Goal: Task Accomplishment & Management: Manage account settings

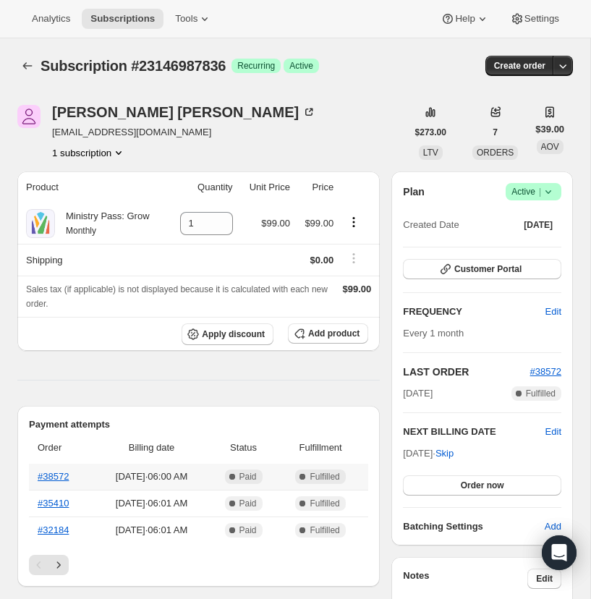
click at [54, 469] on th "#38572" at bounding box center [61, 477] width 64 height 26
click at [56, 475] on link "#38572" at bounding box center [53, 476] width 31 height 11
click at [550, 189] on icon at bounding box center [548, 191] width 14 height 14
click at [516, 242] on span "Cancel subscription" at bounding box center [529, 244] width 82 height 11
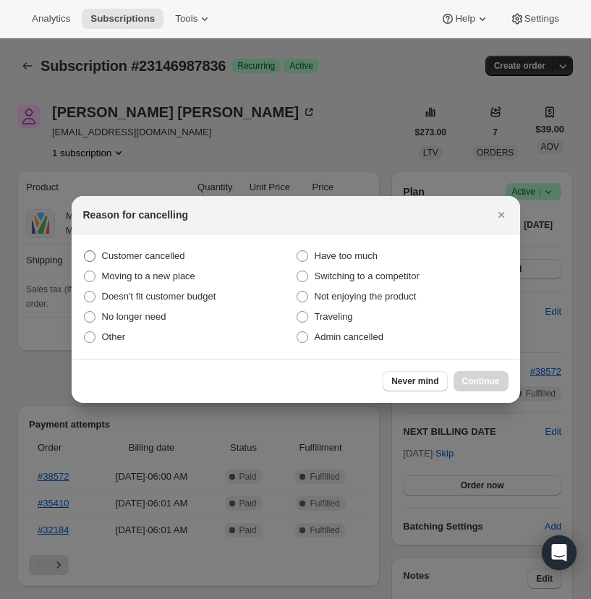
click at [90, 254] on span ":r13:" at bounding box center [90, 256] width 12 height 12
click at [85, 251] on input "Customer cancelled" at bounding box center [84, 250] width 1 height 1
radio input "true"
click at [480, 377] on span "Continue" at bounding box center [481, 381] width 38 height 12
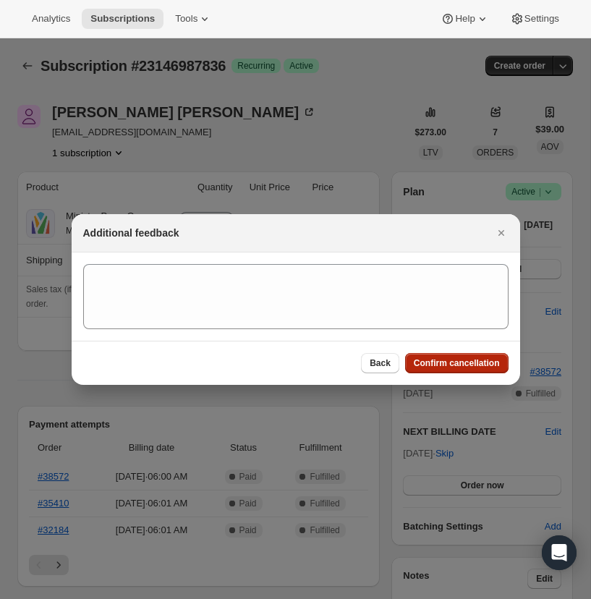
click at [443, 359] on span "Confirm cancellation" at bounding box center [457, 363] width 86 height 12
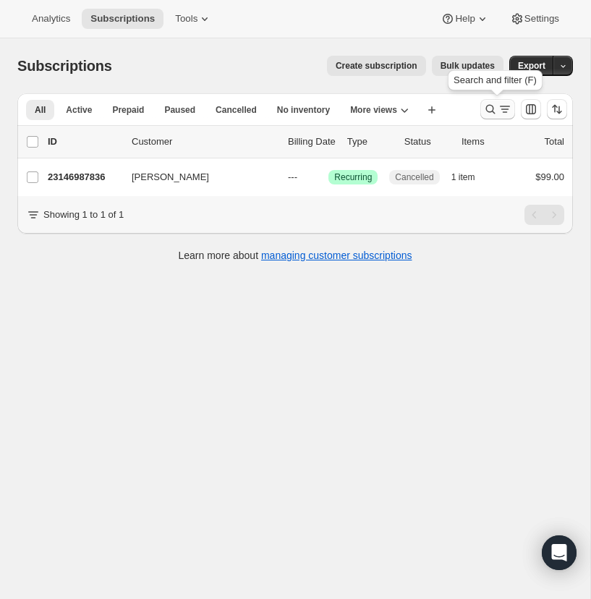
click at [490, 106] on icon "Search and filter results" at bounding box center [490, 109] width 14 height 14
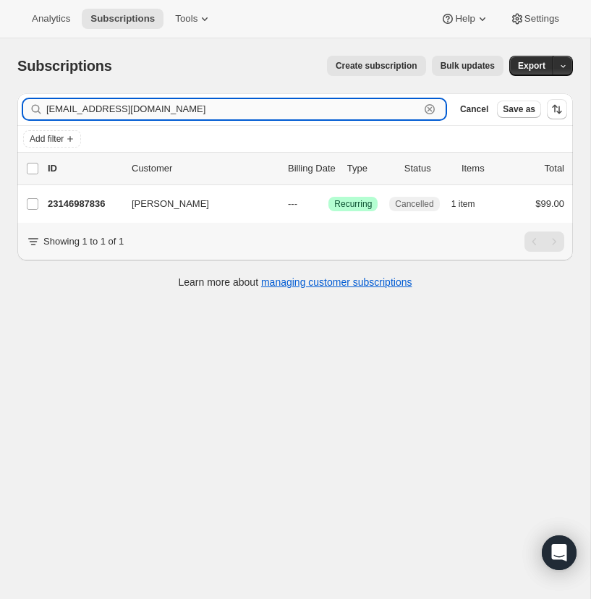
click at [427, 106] on icon "button" at bounding box center [429, 109] width 14 height 14
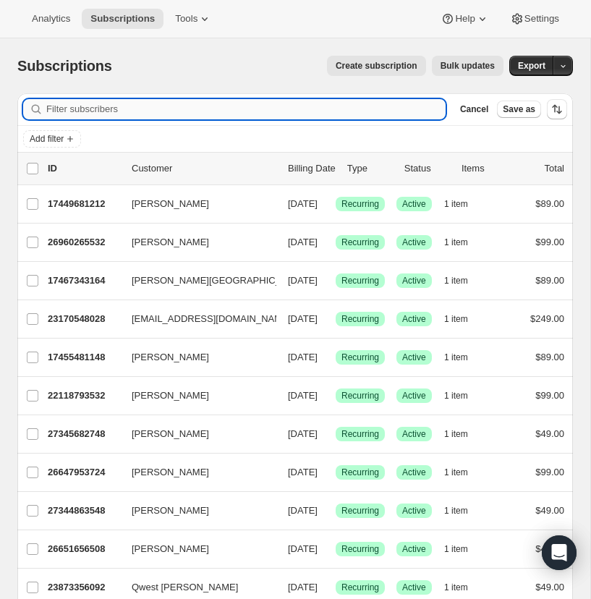
paste input "acathey4815@gmail.com"
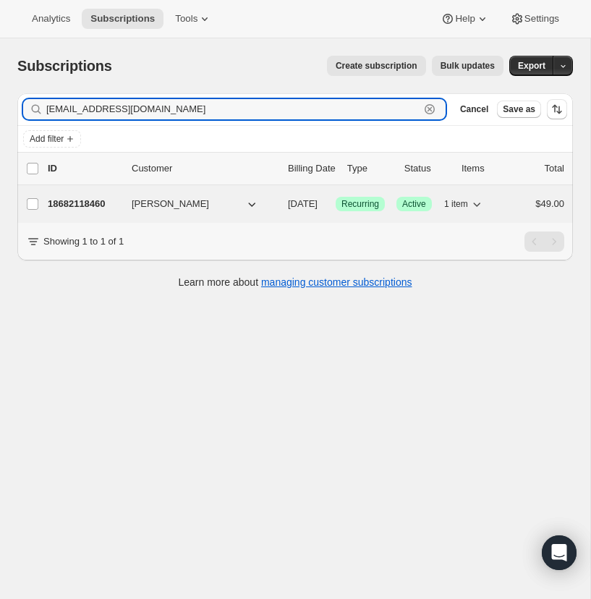
type input "acathey4815@gmail.com"
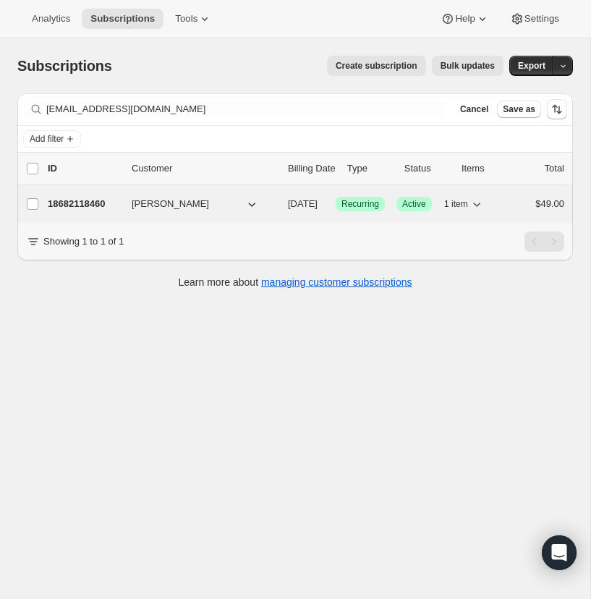
click at [71, 202] on p "18682118460" at bounding box center [84, 204] width 72 height 14
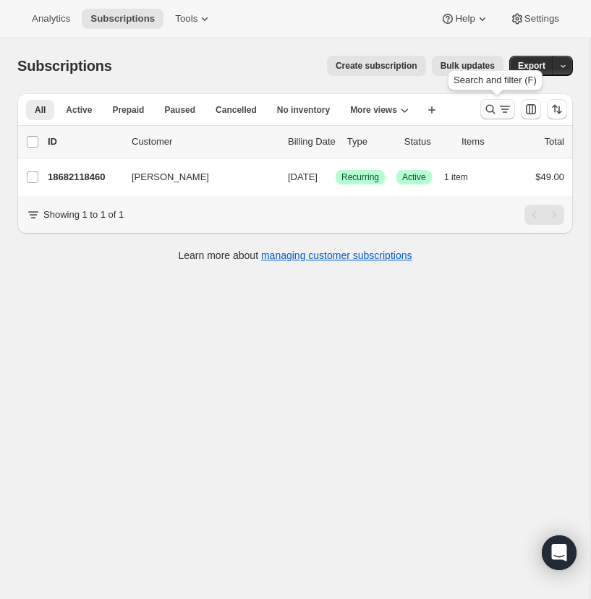
click at [485, 104] on icon "Search and filter results" at bounding box center [490, 109] width 14 height 14
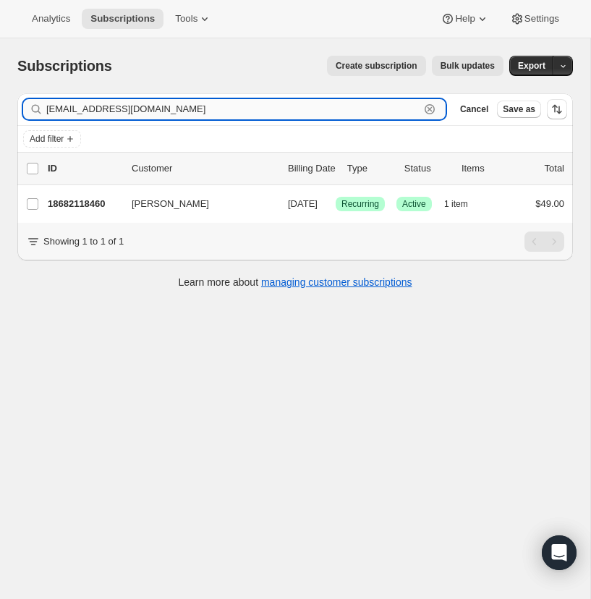
drag, startPoint x: 430, startPoint y: 106, endPoint x: 168, endPoint y: 101, distance: 262.6
click at [423, 106] on icon "button" at bounding box center [429, 109] width 14 height 14
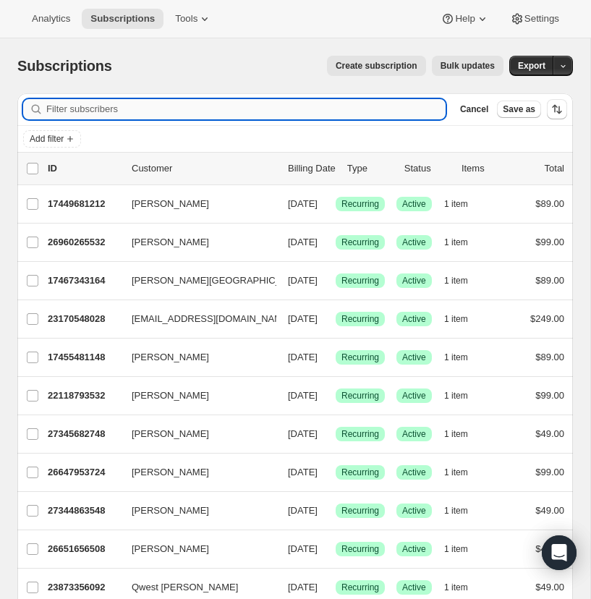
paste input "tony@brookhavenchurch.com"
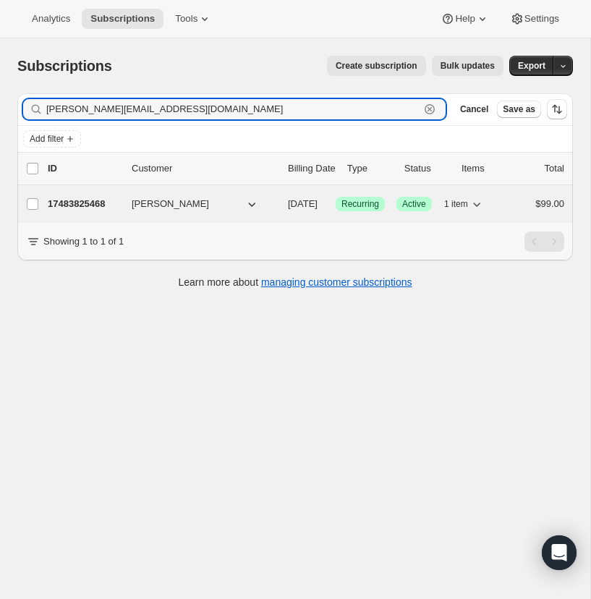
type input "tony@brookhavenchurch.com"
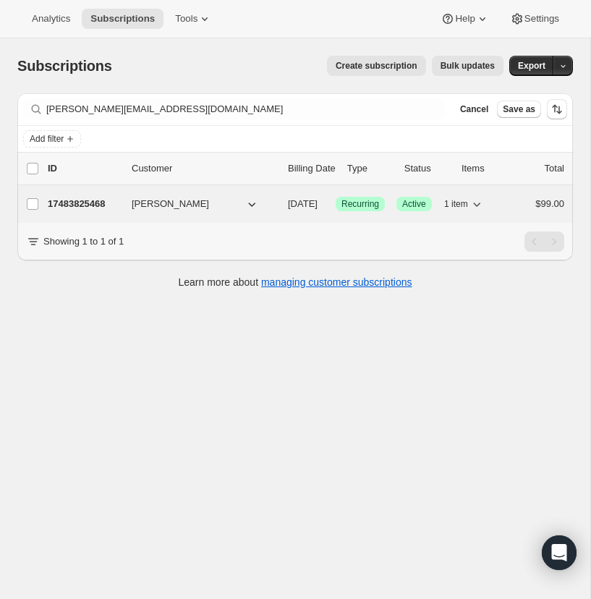
click at [80, 202] on p "17483825468" at bounding box center [84, 204] width 72 height 14
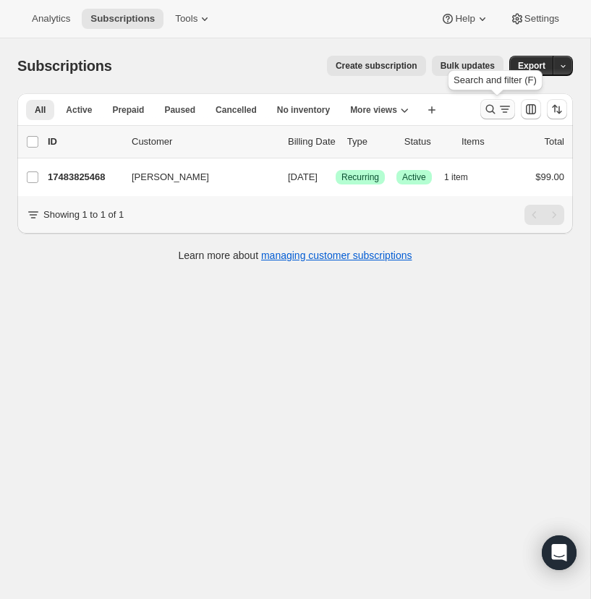
click at [490, 106] on icon "Search and filter results" at bounding box center [490, 109] width 14 height 14
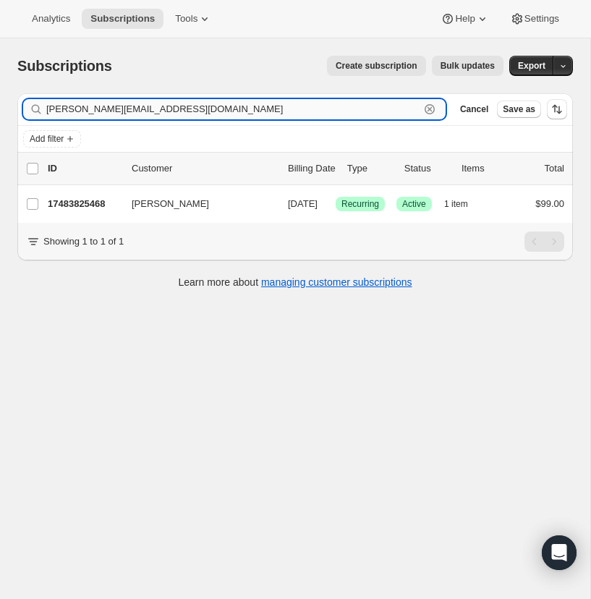
drag, startPoint x: 427, startPoint y: 106, endPoint x: 326, endPoint y: 116, distance: 101.8
click at [427, 106] on icon "button" at bounding box center [429, 109] width 14 height 14
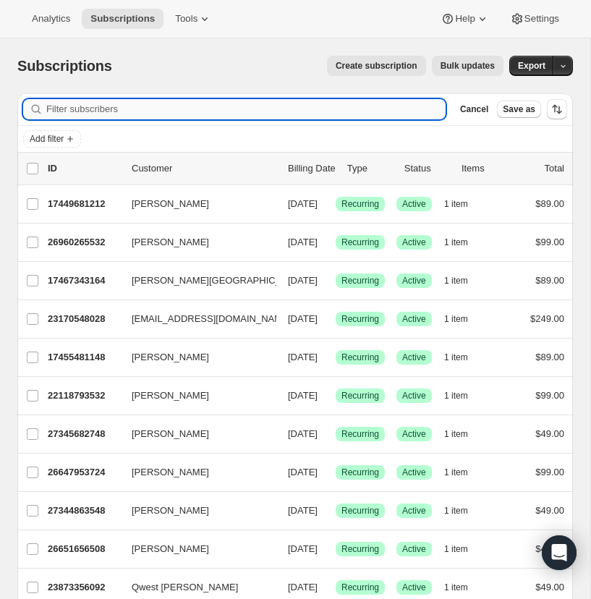
paste input "neil.ferris@taylorvillechristian.com"
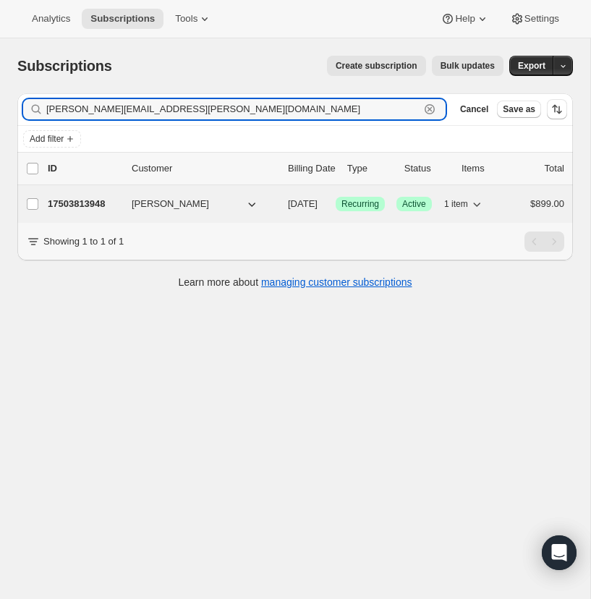
type input "neil.ferris@taylorvillechristian.com"
click at [74, 200] on p "17503813948" at bounding box center [84, 204] width 72 height 14
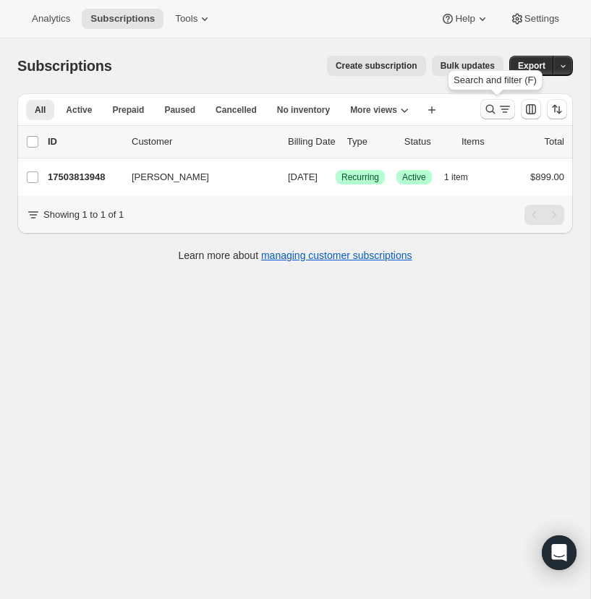
click at [489, 107] on icon "Search and filter results" at bounding box center [490, 109] width 14 height 14
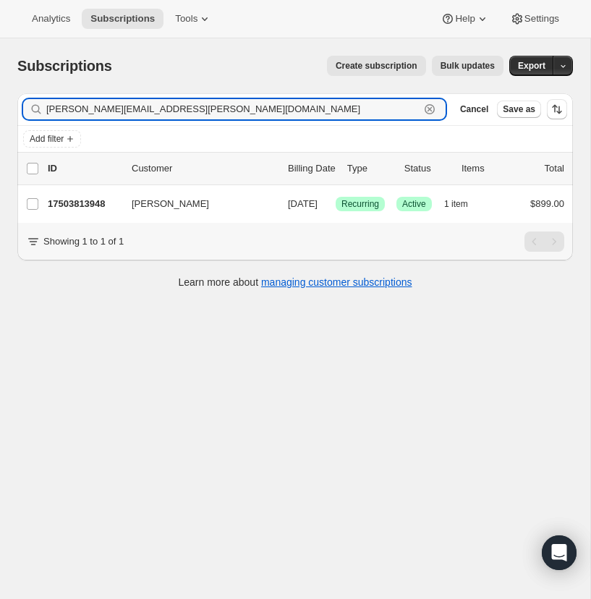
drag, startPoint x: 428, startPoint y: 106, endPoint x: 281, endPoint y: 95, distance: 147.9
click at [428, 106] on icon "button" at bounding box center [429, 109] width 14 height 14
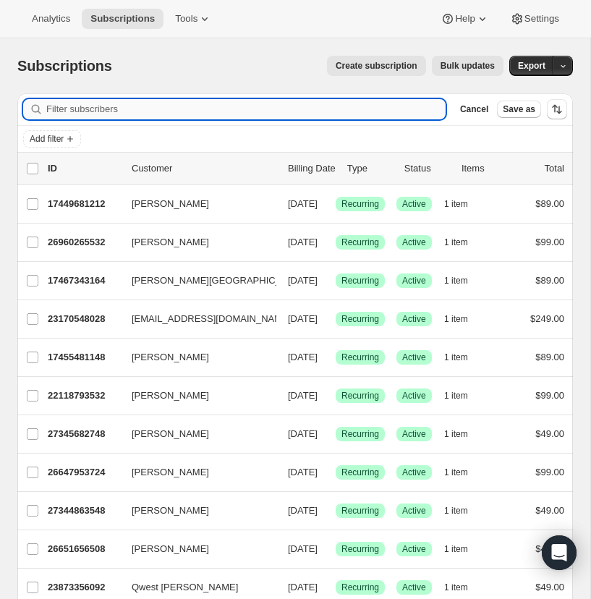
paste input "kclemmons@visitgraceway.org"
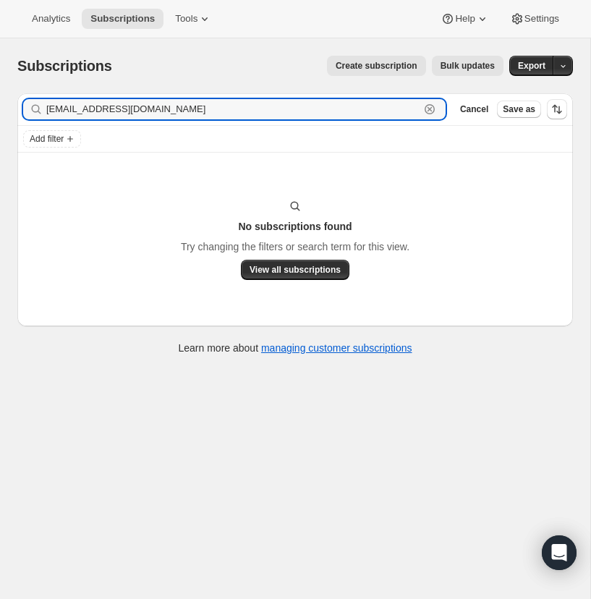
type input "kclemmons@visitgraceway.org"
drag, startPoint x: 182, startPoint y: 112, endPoint x: 31, endPoint y: 110, distance: 151.2
click at [31, 110] on div "kclemmons@visitgraceway.org Clear" at bounding box center [234, 109] width 422 height 20
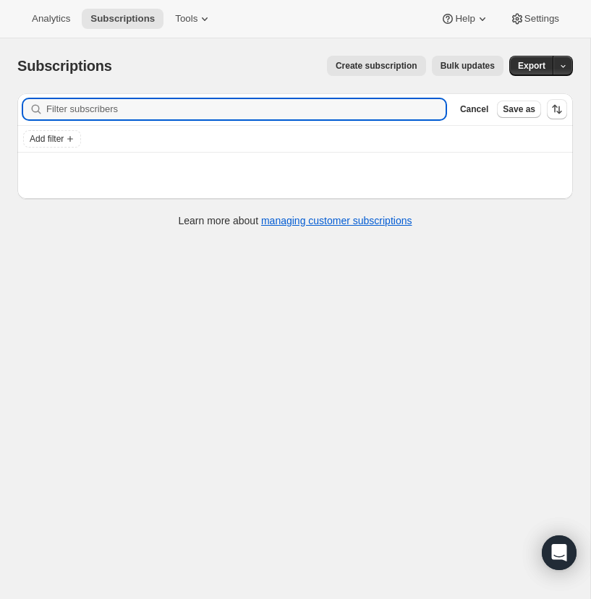
paste input "bestelle@visitgraceway.org"
type input "bestelle@visitgraceway.org"
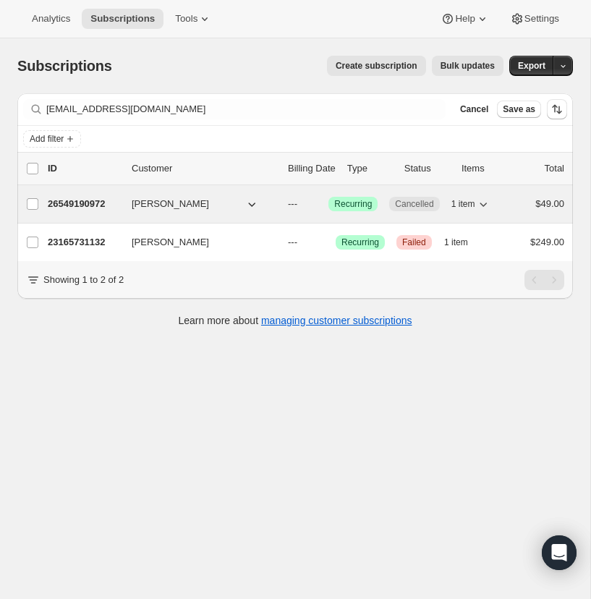
click at [114, 201] on p "26549190972" at bounding box center [84, 204] width 72 height 14
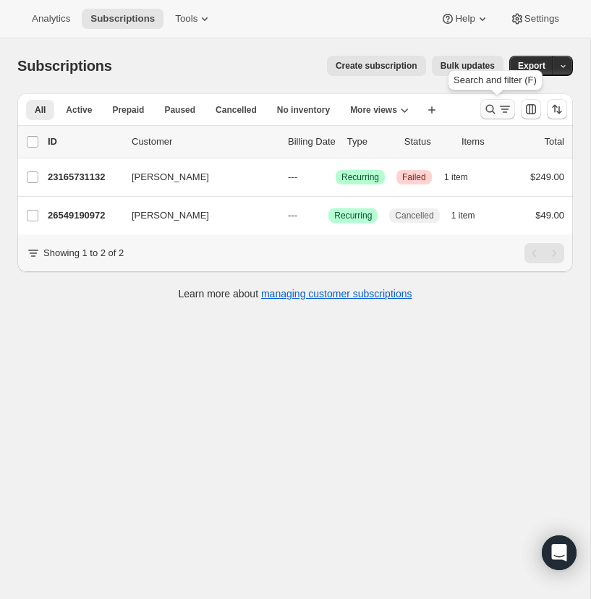
click at [487, 106] on icon "Search and filter results" at bounding box center [490, 109] width 14 height 14
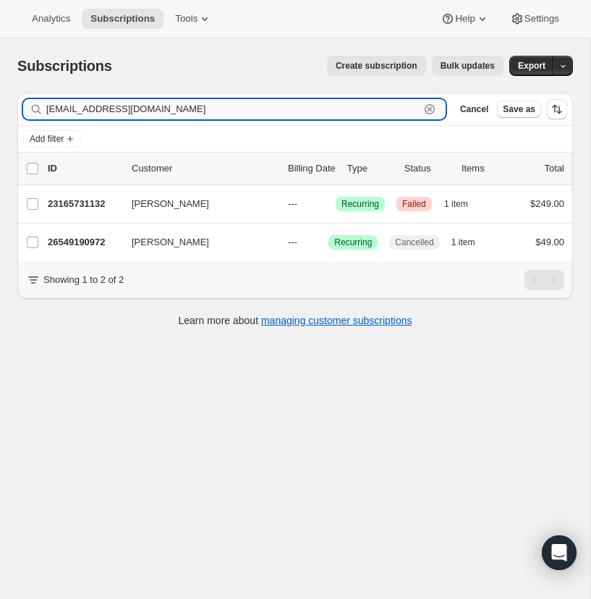
drag, startPoint x: 430, startPoint y: 107, endPoint x: 71, endPoint y: 101, distance: 359.5
click at [429, 107] on icon "button" at bounding box center [429, 109] width 14 height 14
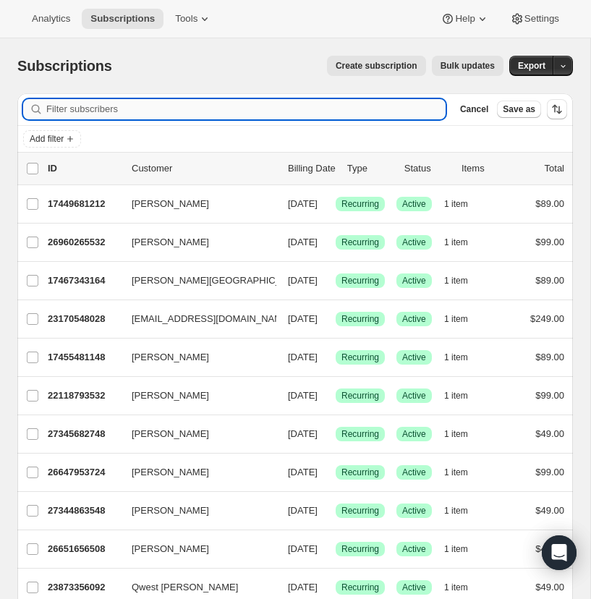
paste input "fdominguez@zion.church"
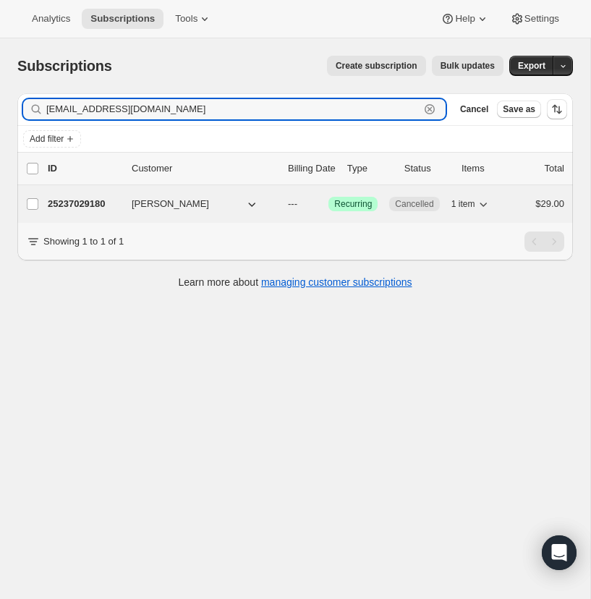
type input "fdominguez@zion.church"
click at [85, 200] on p "25237029180" at bounding box center [84, 204] width 72 height 14
